Goal: Check status: Check status

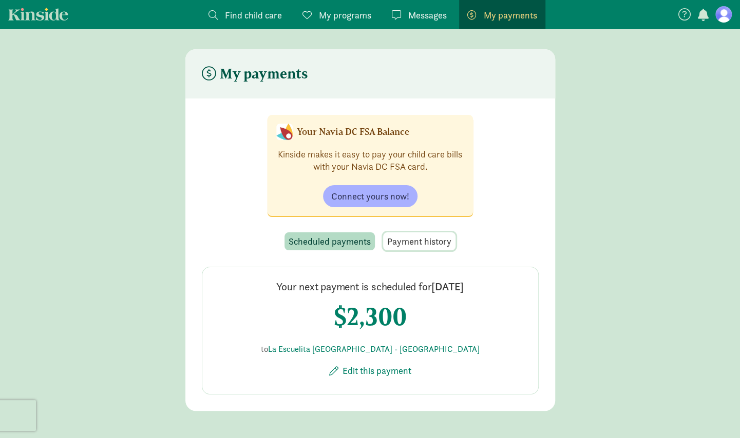
click at [407, 242] on span "Payment history" at bounding box center [419, 242] width 64 height 14
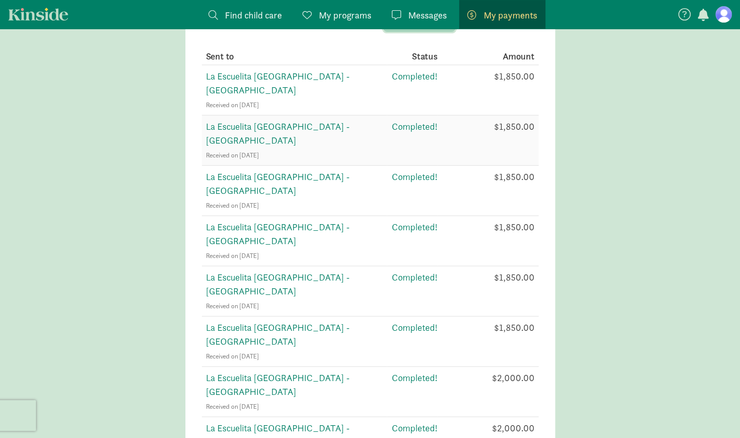
scroll to position [218, 0]
click at [285, 222] on span "La Escuelita [GEOGRAPHIC_DATA] - [GEOGRAPHIC_DATA]" at bounding box center [278, 235] width 144 height 26
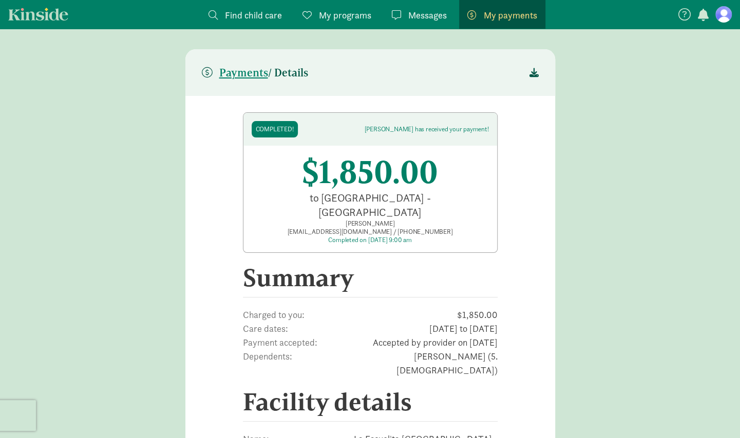
click at [538, 76] on header "Payments / Details" at bounding box center [370, 72] width 370 height 47
click at [531, 72] on icon at bounding box center [533, 72] width 9 height 9
click at [259, 69] on span "Payments" at bounding box center [243, 73] width 49 height 12
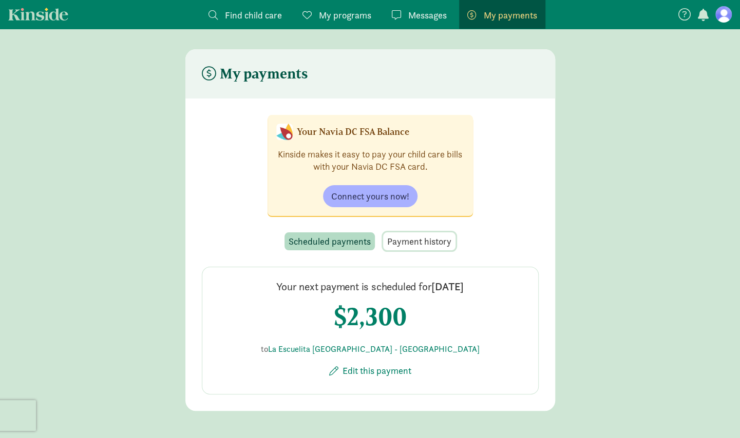
click at [439, 240] on span "Payment history" at bounding box center [419, 242] width 64 height 14
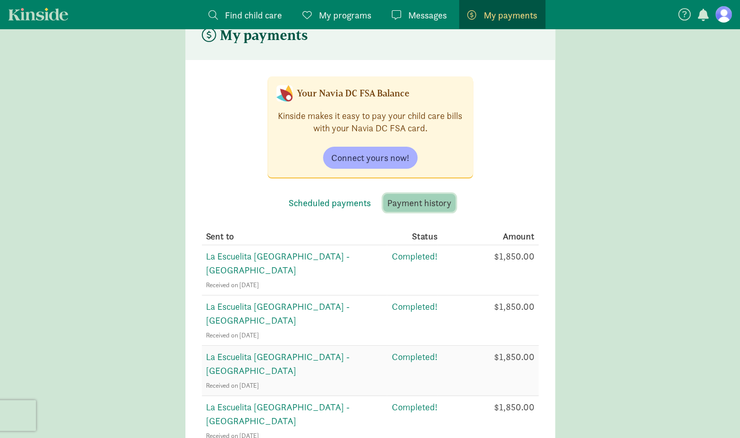
scroll to position [43, 0]
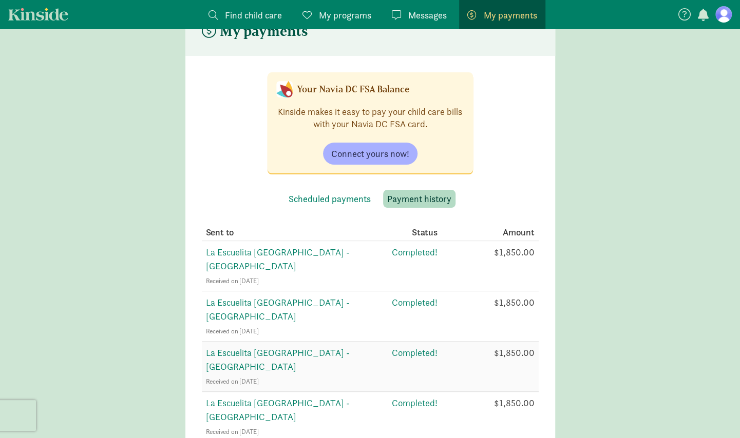
click at [316, 347] on span "La Escuelita [GEOGRAPHIC_DATA] - [GEOGRAPHIC_DATA]" at bounding box center [278, 360] width 144 height 26
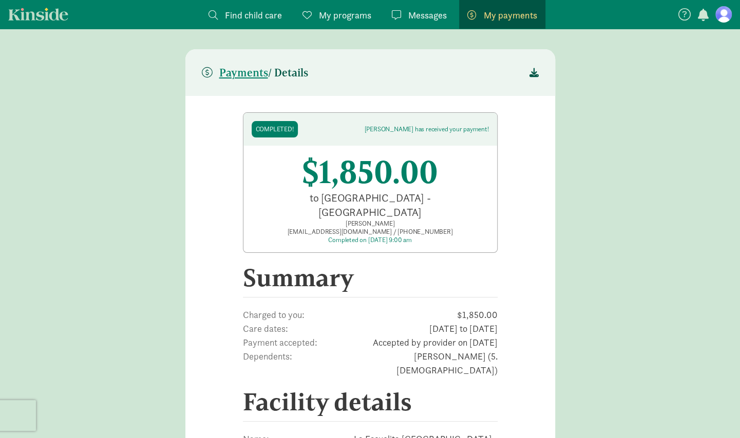
click at [532, 70] on icon at bounding box center [533, 72] width 9 height 9
click at [242, 72] on span "Payments" at bounding box center [243, 73] width 49 height 12
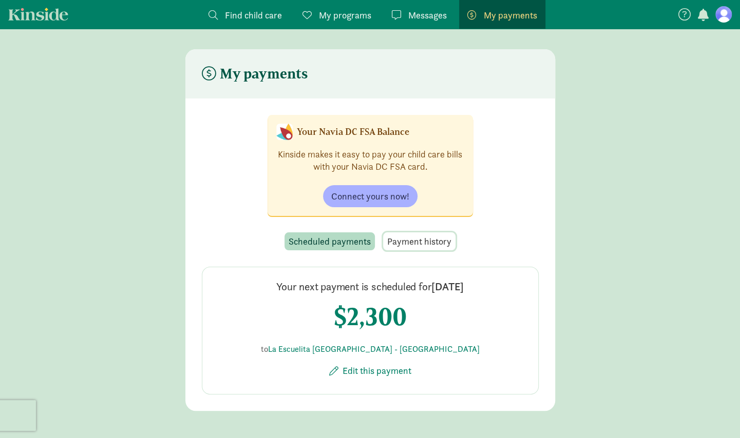
click at [441, 248] on button "Payment history" at bounding box center [419, 242] width 72 height 18
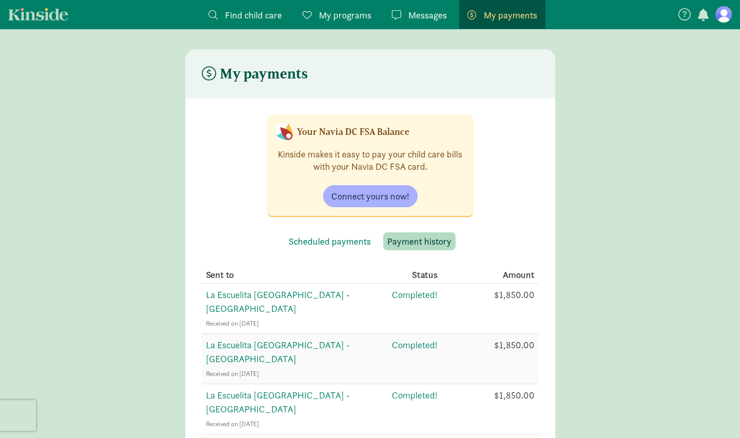
click at [323, 339] on span "La Escuelita [GEOGRAPHIC_DATA] - [GEOGRAPHIC_DATA]" at bounding box center [278, 352] width 144 height 26
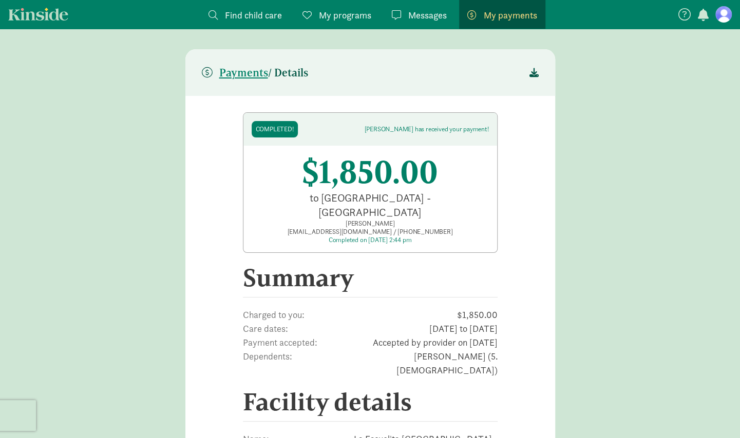
click at [532, 71] on icon at bounding box center [533, 72] width 9 height 9
click at [229, 73] on span "Payments" at bounding box center [243, 73] width 49 height 12
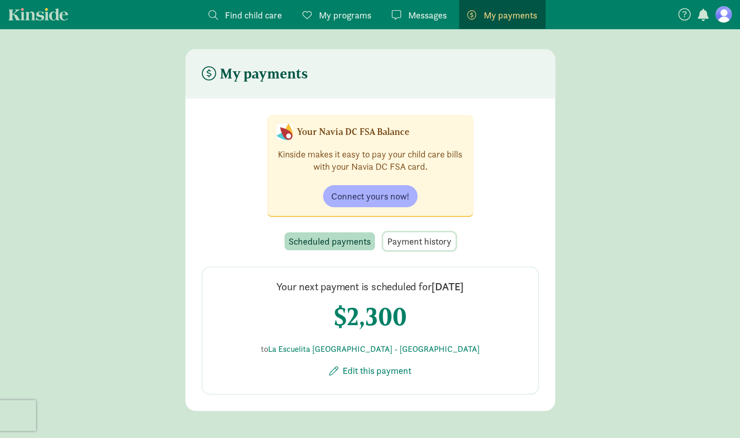
click at [424, 240] on span "Payment history" at bounding box center [419, 242] width 64 height 14
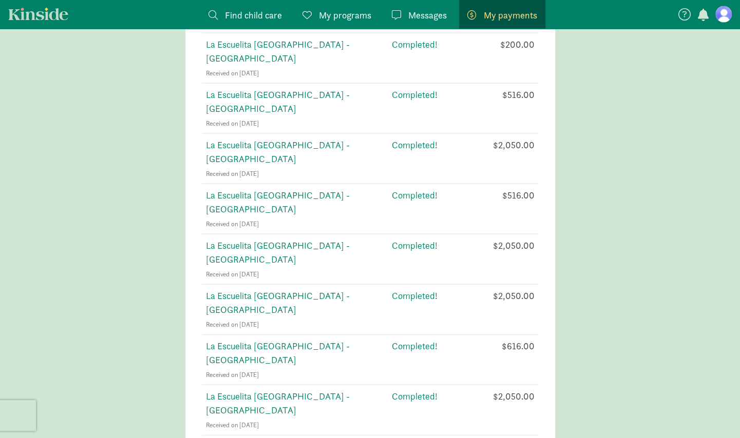
scroll to position [1306, 0]
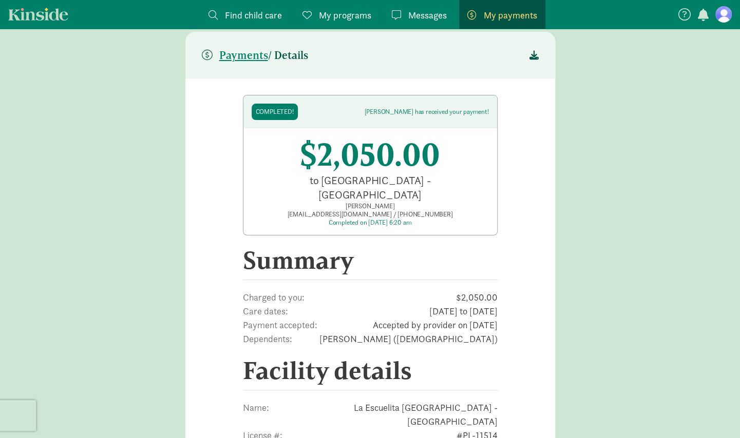
scroll to position [13, 0]
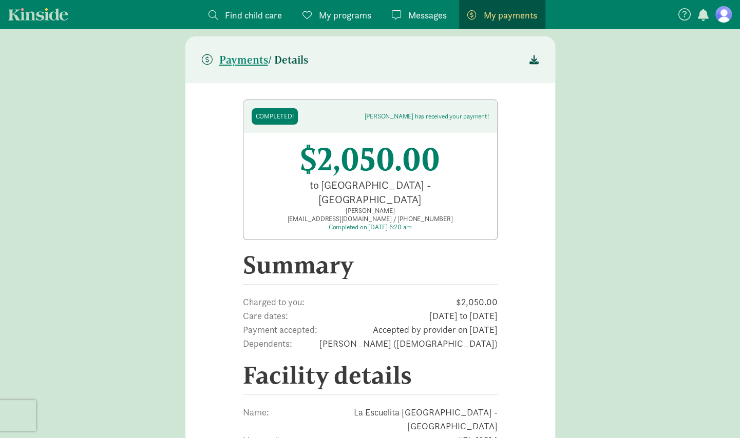
click at [534, 58] on icon at bounding box center [533, 59] width 9 height 9
click at [246, 54] on span "Payments" at bounding box center [243, 60] width 49 height 12
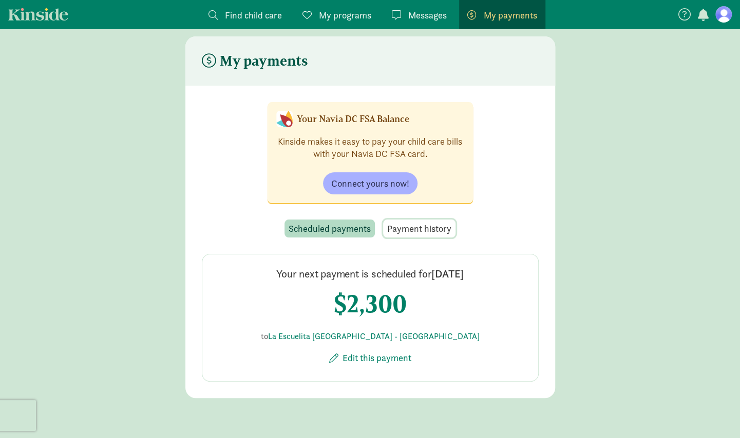
click at [414, 225] on span "Payment history" at bounding box center [419, 229] width 64 height 14
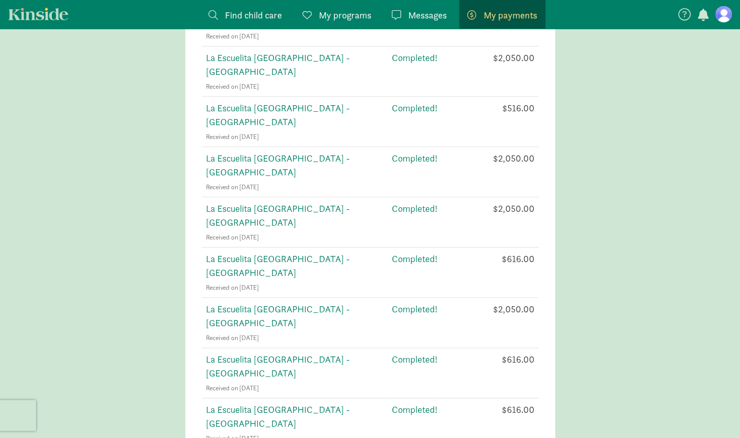
scroll to position [1394, 0]
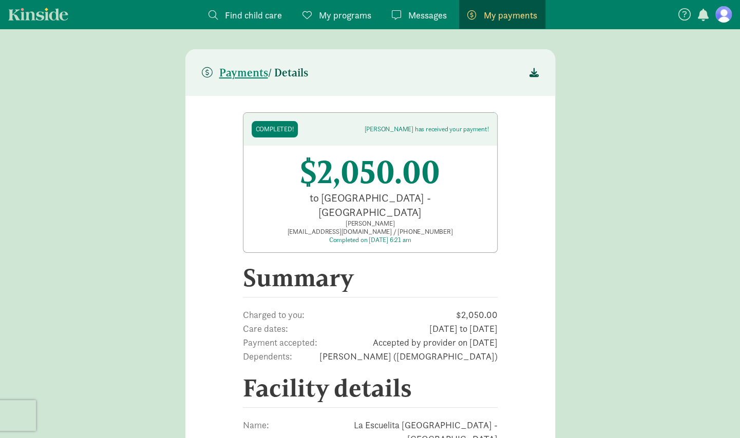
click at [532, 72] on icon at bounding box center [533, 72] width 9 height 9
click at [234, 70] on span "Payments" at bounding box center [243, 73] width 49 height 12
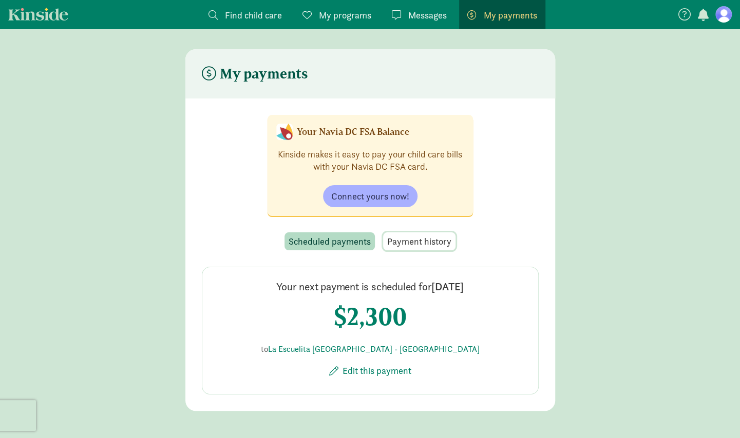
click at [414, 249] on button "Payment history" at bounding box center [419, 242] width 72 height 18
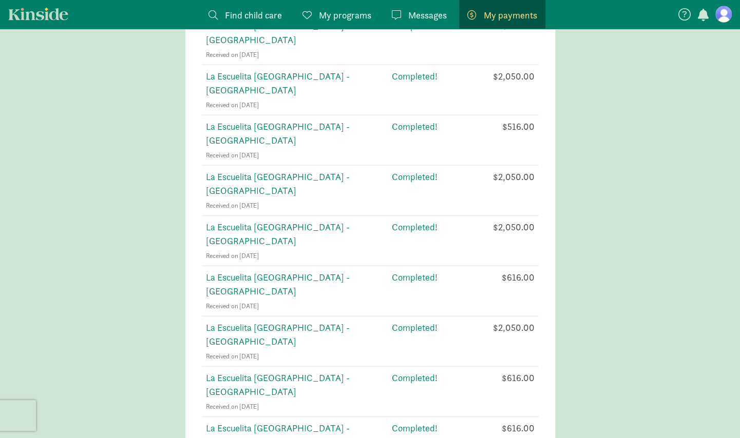
scroll to position [1410, 0]
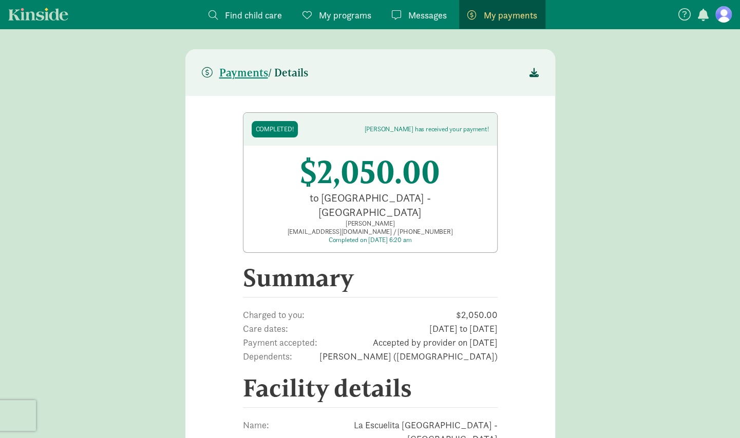
click at [532, 69] on icon at bounding box center [533, 72] width 9 height 9
